Goal: Task Accomplishment & Management: Use online tool/utility

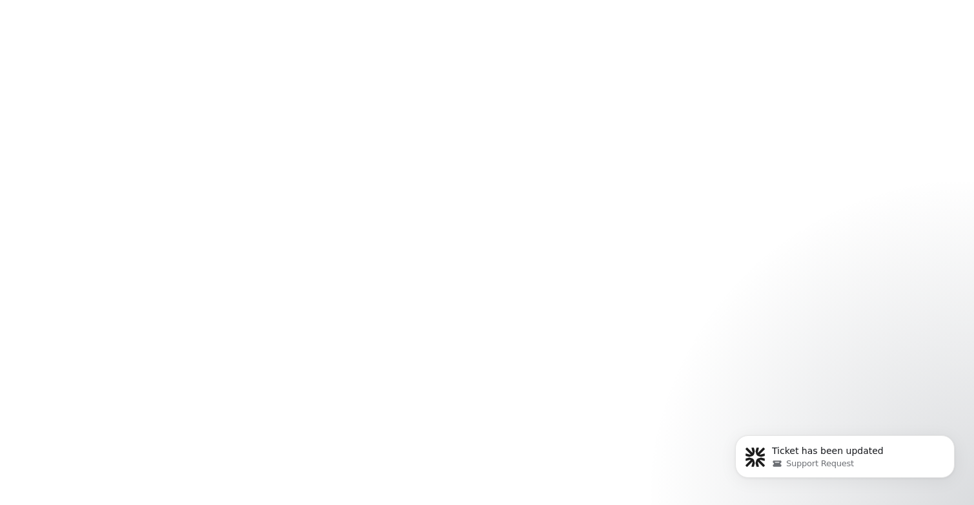
click at [320, 64] on body at bounding box center [487, 252] width 974 height 505
click at [868, 460] on div "Support Request" at bounding box center [855, 464] width 167 height 12
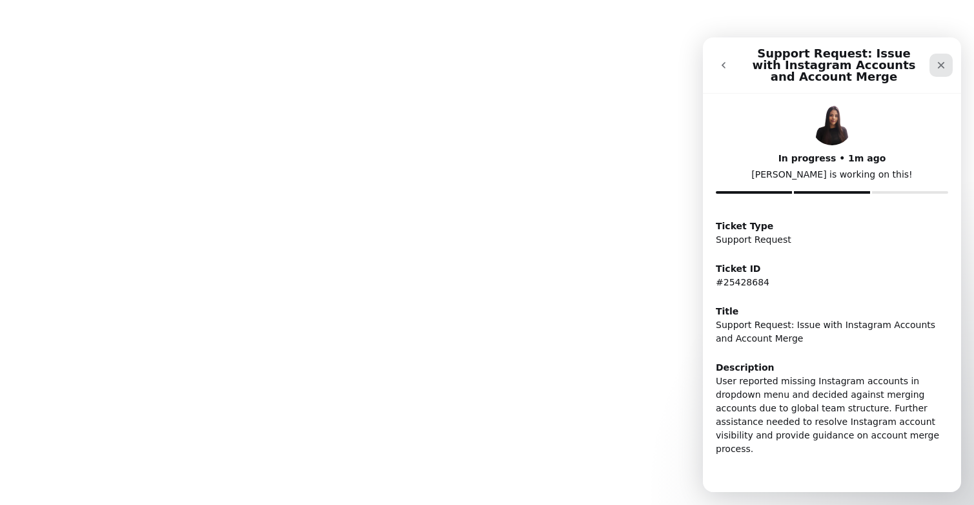
click at [933, 62] on div "Close" at bounding box center [941, 65] width 23 height 23
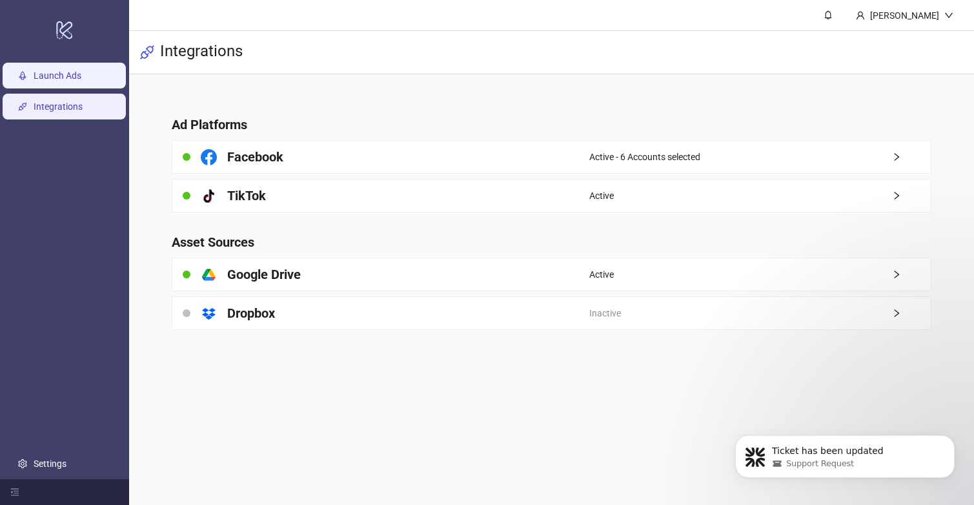
click at [81, 78] on link "Launch Ads" at bounding box center [58, 75] width 48 height 10
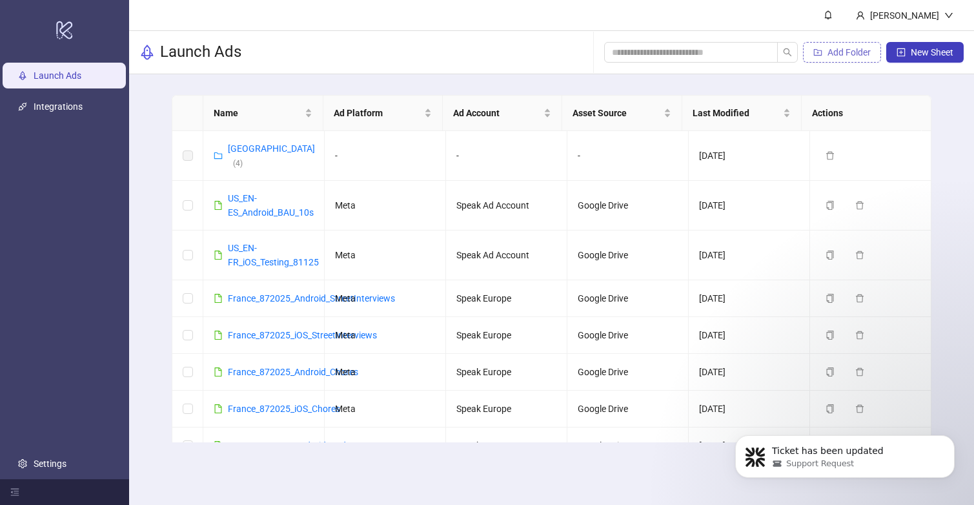
click at [826, 46] on button "Add Folder" at bounding box center [842, 52] width 78 height 21
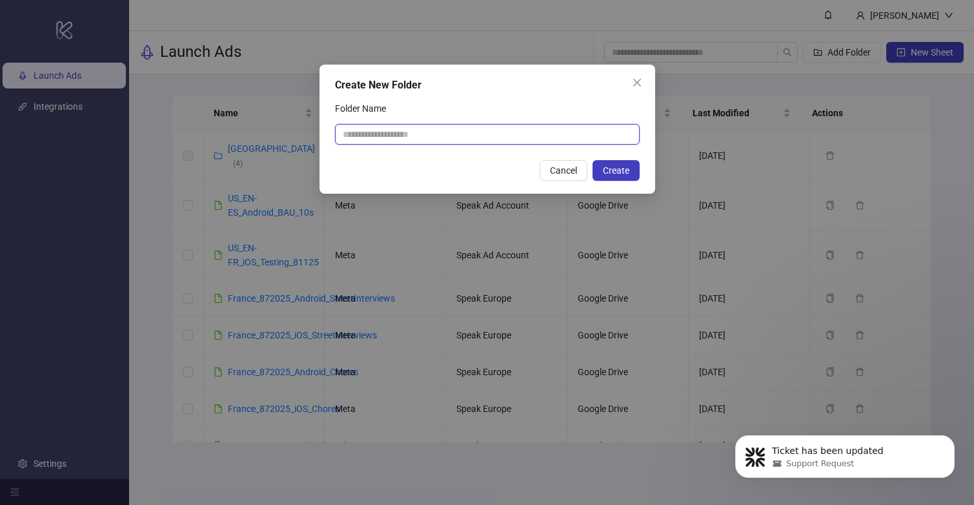
click at [505, 134] on input "Folder Name" at bounding box center [487, 134] width 305 height 21
type input "**"
click at [617, 171] on span "Create" at bounding box center [616, 170] width 26 height 10
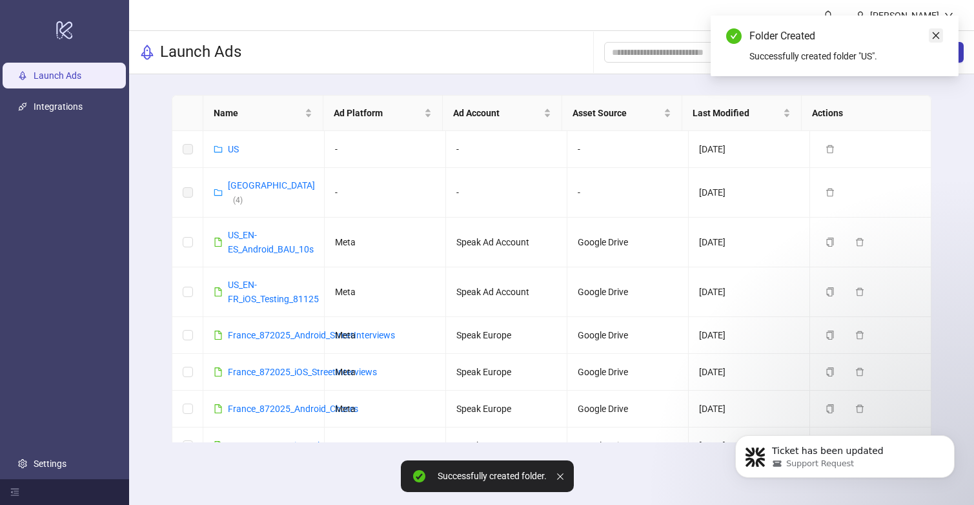
click at [938, 34] on icon "close" at bounding box center [936, 35] width 9 height 9
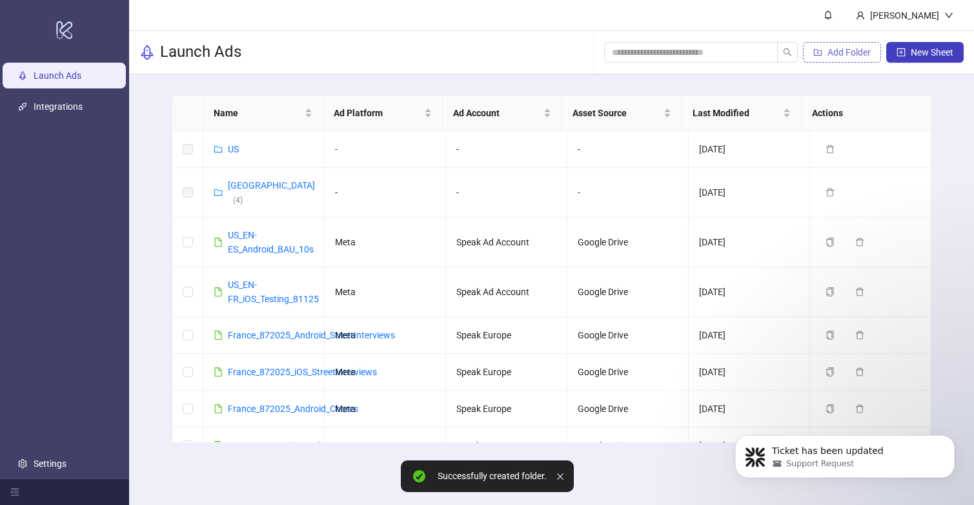
click at [857, 50] on span "Add Folder" at bounding box center [849, 52] width 43 height 10
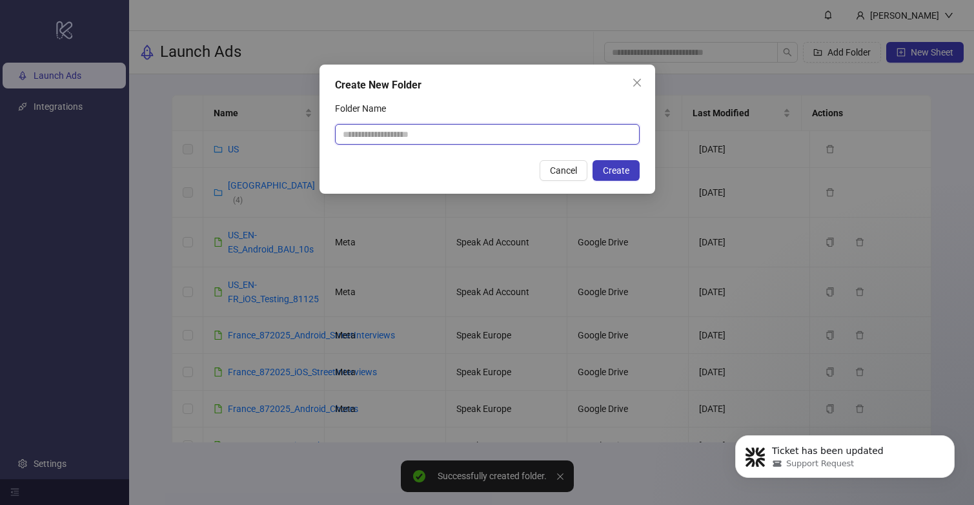
click at [462, 130] on input "Folder Name" at bounding box center [487, 134] width 305 height 21
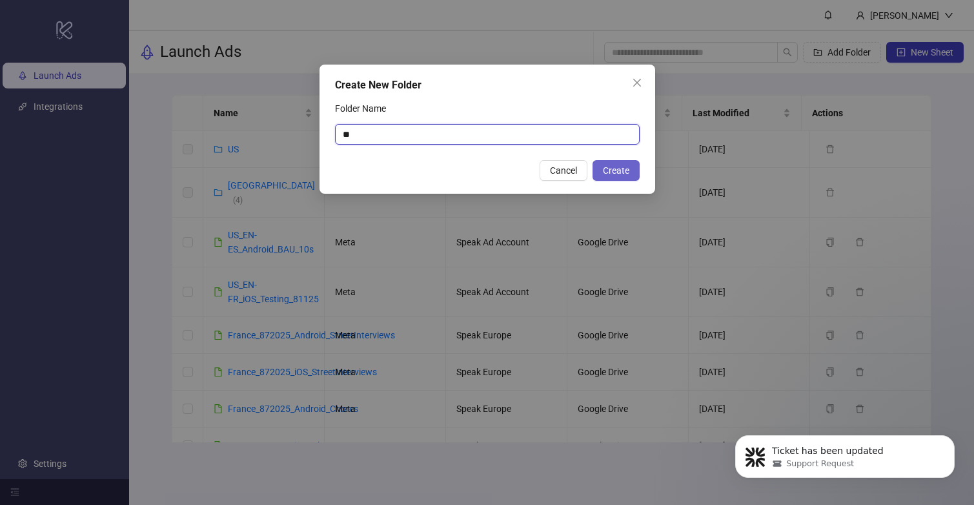
type input "**"
click at [618, 178] on button "Create" at bounding box center [616, 170] width 47 height 21
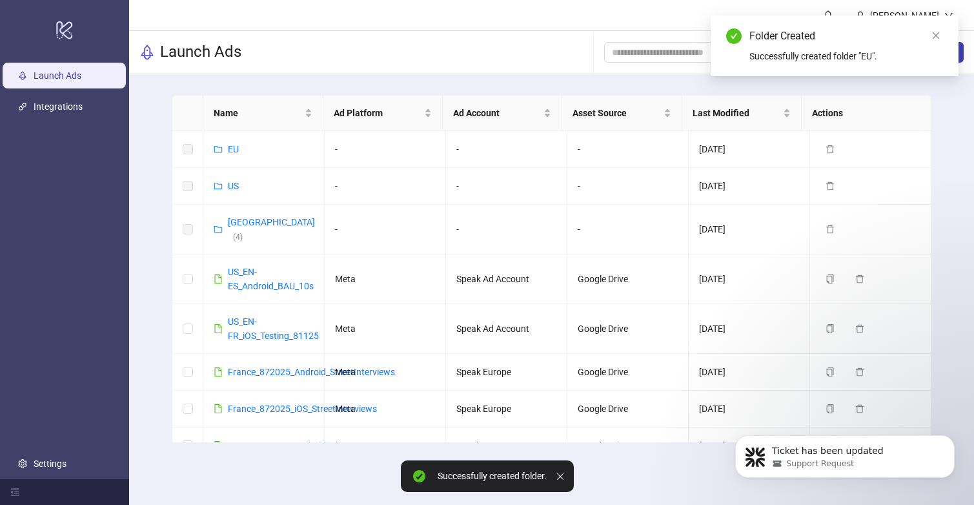
click at [841, 57] on div "Successfully created folder "EU"." at bounding box center [846, 56] width 194 height 14
click at [936, 39] on icon "close" at bounding box center [936, 35] width 9 height 9
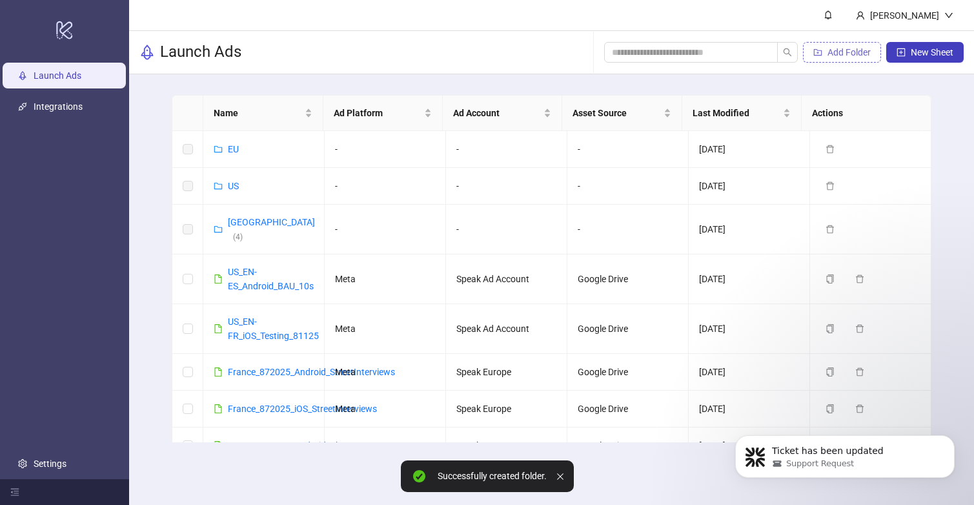
click at [857, 55] on span "Add Folder" at bounding box center [849, 52] width 43 height 10
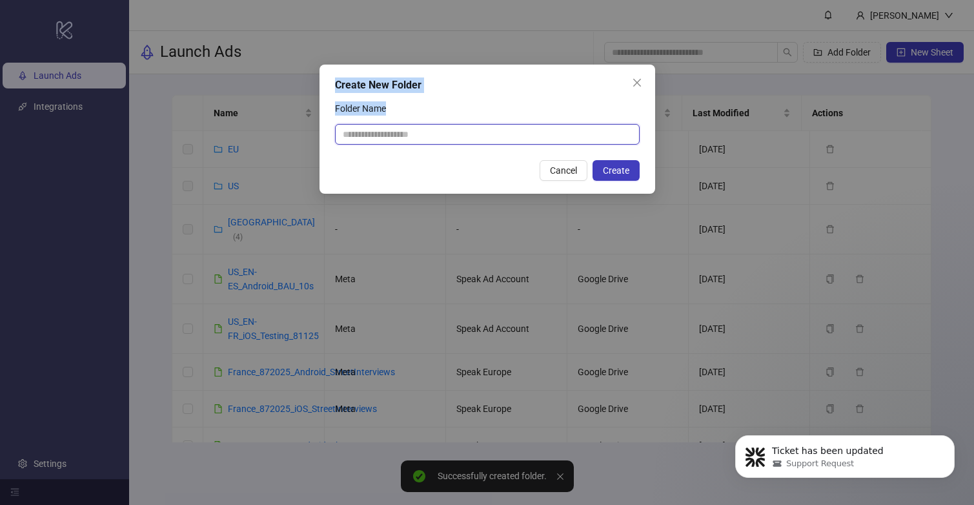
click at [483, 128] on input "Folder Name" at bounding box center [487, 134] width 305 height 21
click at [535, 134] on input "Folder Name" at bounding box center [487, 134] width 305 height 21
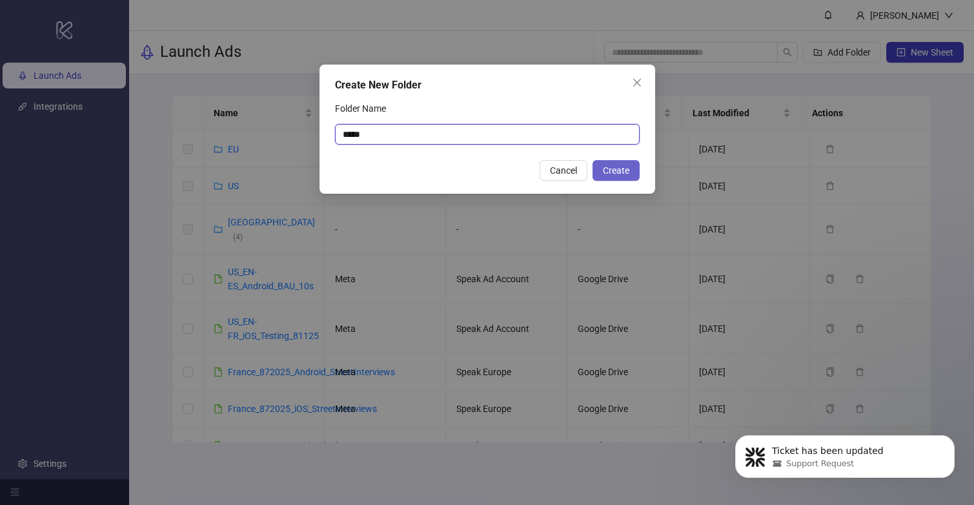
type input "*****"
click at [630, 169] on button "Create" at bounding box center [616, 170] width 47 height 21
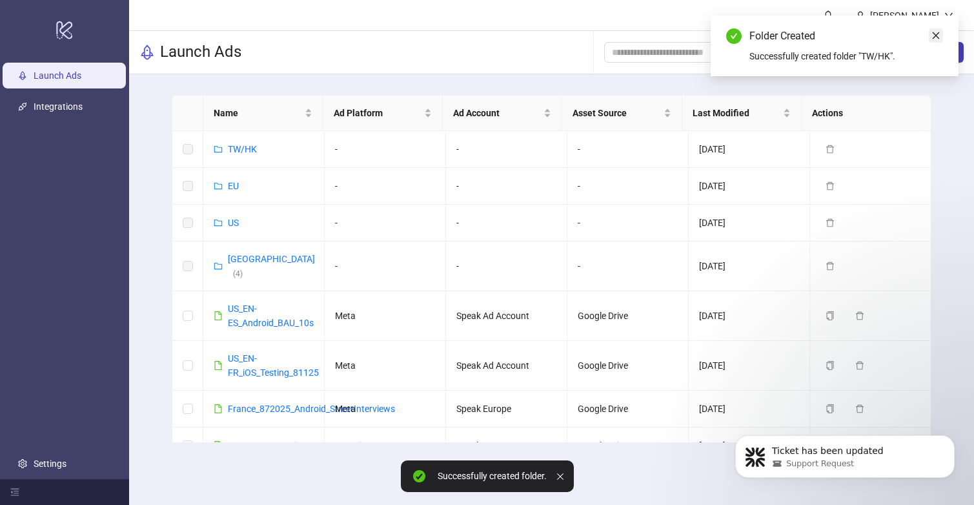
click at [933, 33] on icon "close" at bounding box center [936, 35] width 9 height 9
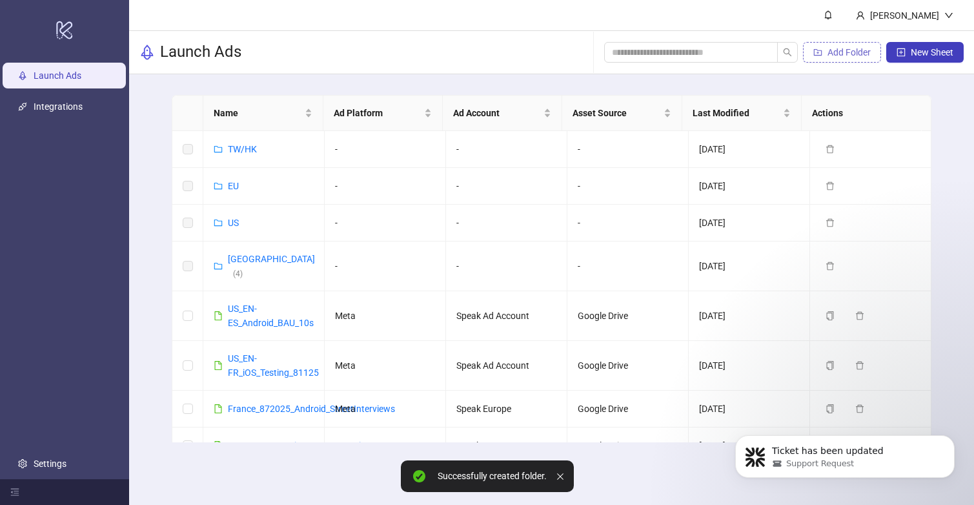
click at [836, 55] on span "Add Folder" at bounding box center [849, 52] width 43 height 10
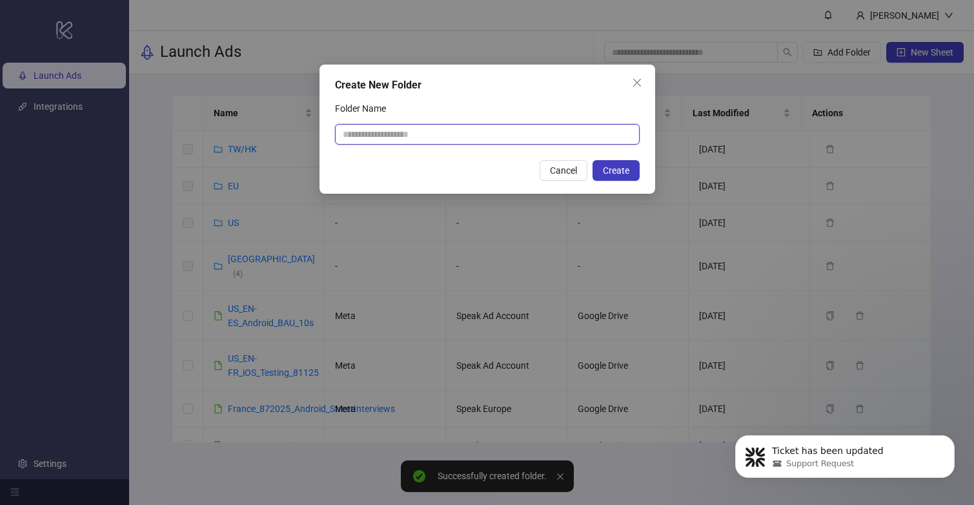
click at [419, 139] on input "Folder Name" at bounding box center [487, 134] width 305 height 21
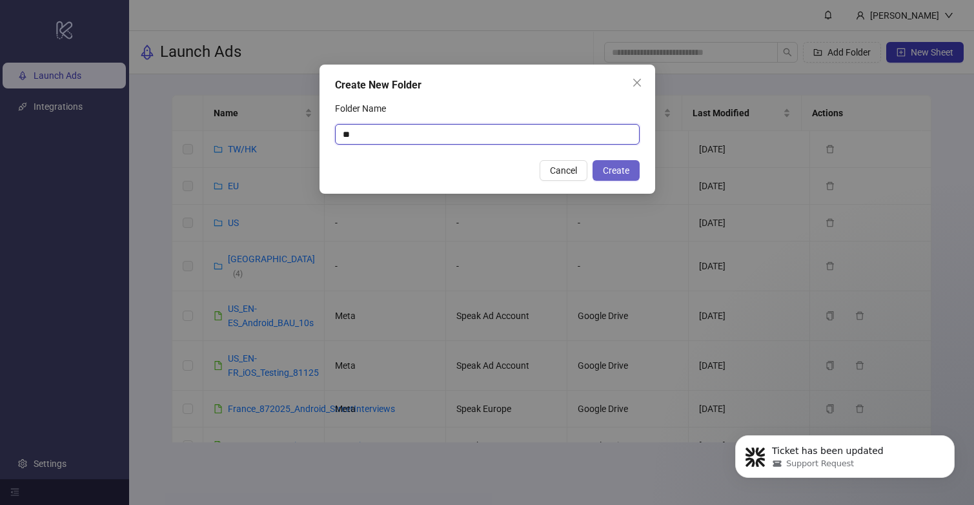
type input "**"
click at [629, 168] on button "Create" at bounding box center [616, 170] width 47 height 21
